Goal: Find specific page/section: Find specific page/section

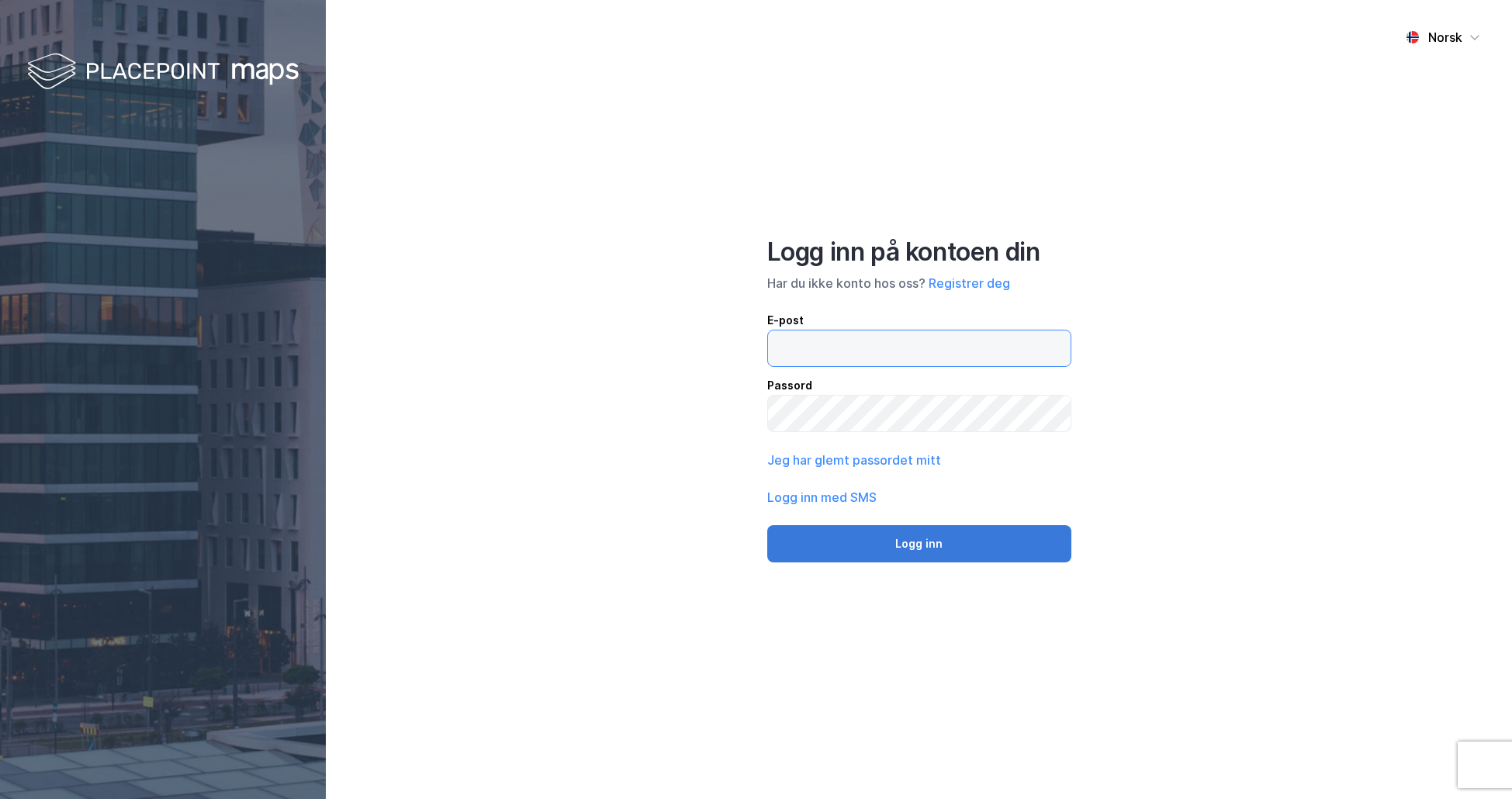
type input "[PERSON_NAME][EMAIL_ADDRESS][DOMAIN_NAME]"
click at [982, 542] on button "Logg inn" at bounding box center [919, 543] width 304 height 37
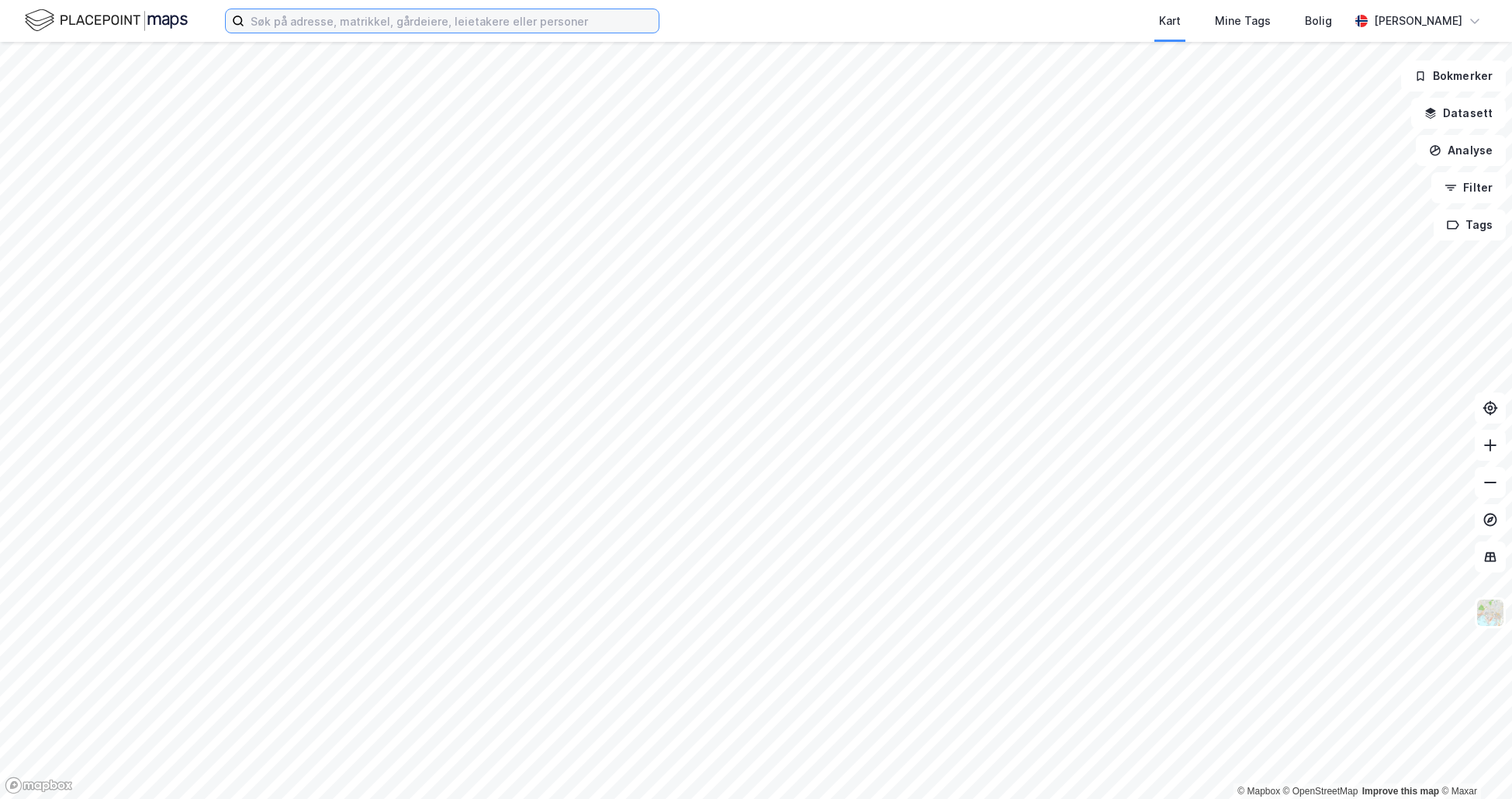
click at [450, 26] on input at bounding box center [451, 21] width 414 height 23
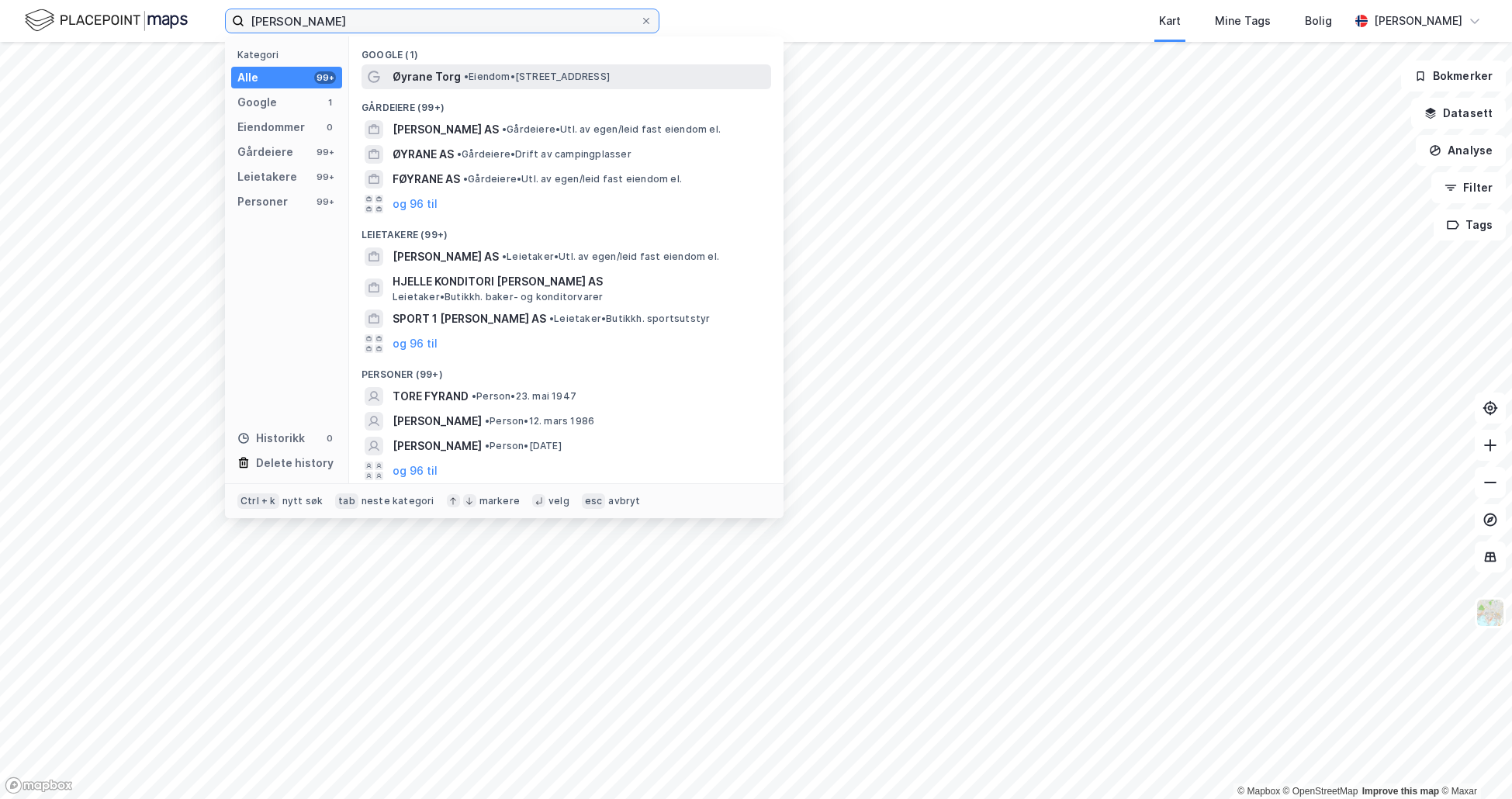
type input "[PERSON_NAME]"
click at [590, 78] on span "• Eiendom • [STREET_ADDRESS]" at bounding box center [537, 77] width 146 height 12
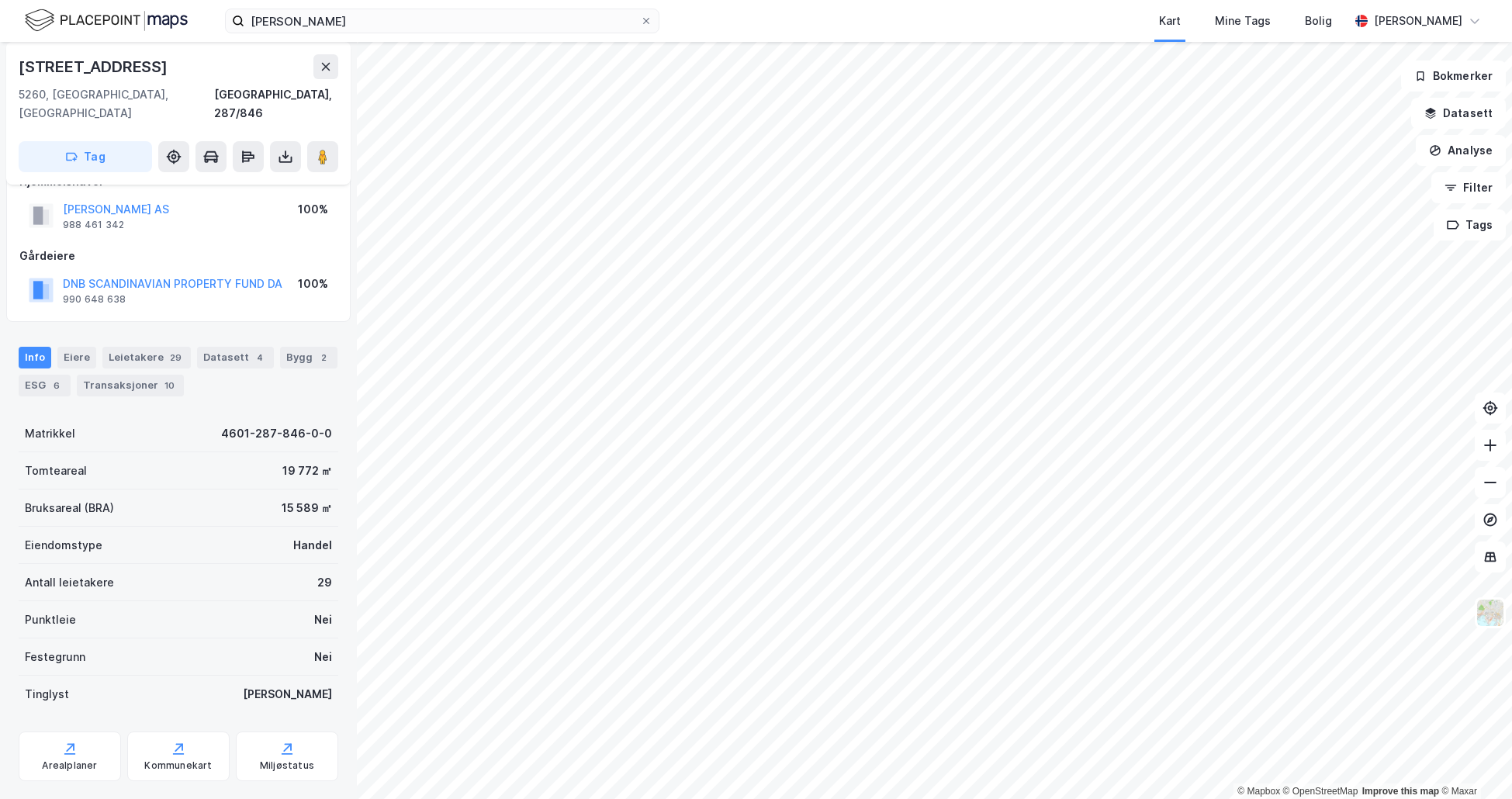
scroll to position [46, 0]
